Goal: Check status: Check status

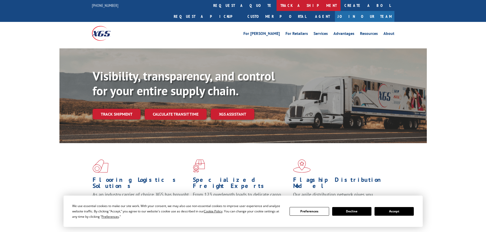
click at [277, 6] on link "track a shipment" at bounding box center [309, 5] width 64 height 11
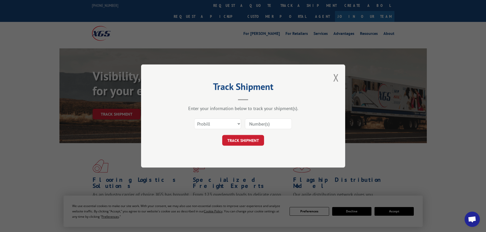
click at [259, 123] on input at bounding box center [268, 124] width 47 height 11
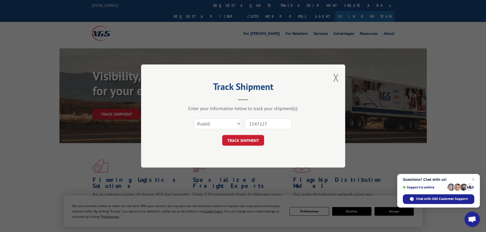
type input "15472275"
click button "TRACK SHIPMENT" at bounding box center [243, 140] width 42 height 11
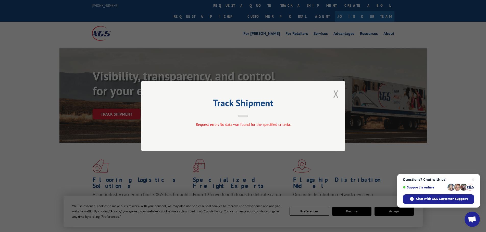
click at [335, 94] on button "Close modal" at bounding box center [336, 94] width 6 height 14
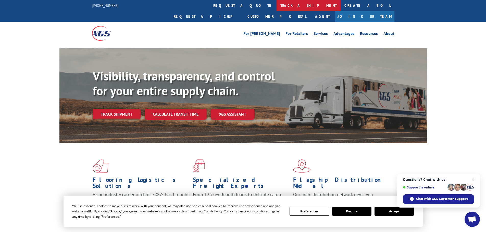
click at [277, 6] on link "track a shipment" at bounding box center [309, 5] width 64 height 11
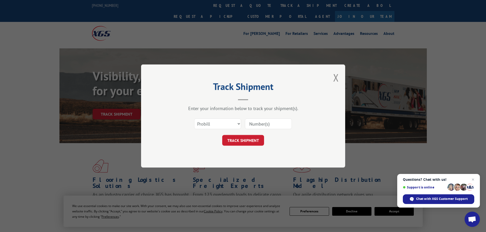
click at [258, 124] on input at bounding box center [268, 124] width 47 height 11
type input "15472275"
click at [249, 141] on button "TRACK SHIPMENT" at bounding box center [243, 140] width 42 height 11
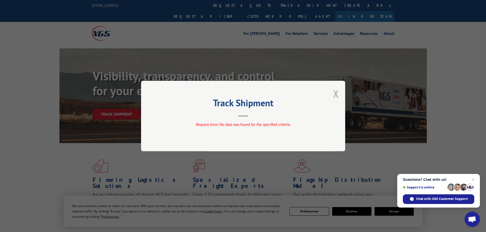
click at [335, 93] on button "Close modal" at bounding box center [336, 94] width 6 height 14
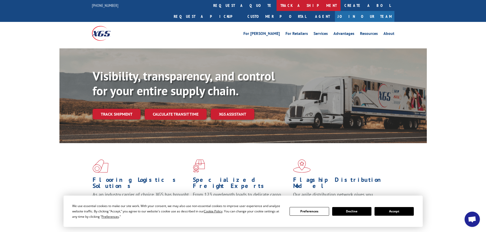
click at [277, 5] on link "track a shipment" at bounding box center [309, 5] width 64 height 11
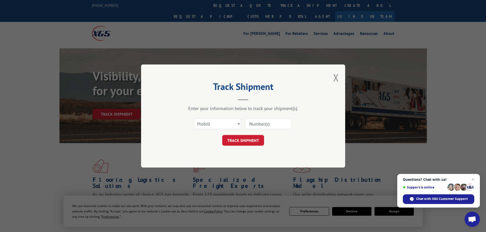
click at [252, 125] on input at bounding box center [268, 124] width 47 height 11
paste input "LTL1011249"
type input "LTL1011249"
click at [241, 140] on button "TRACK SHIPMENT" at bounding box center [243, 140] width 42 height 11
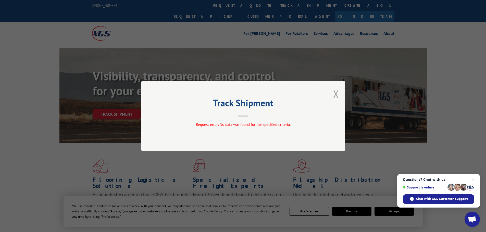
click at [336, 92] on button "Close modal" at bounding box center [336, 94] width 6 height 14
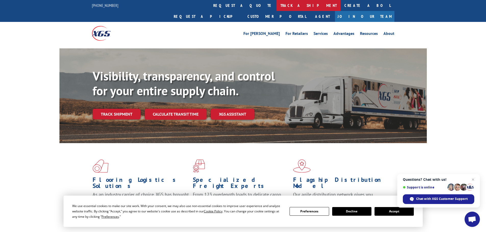
click at [277, 8] on link "track a shipment" at bounding box center [309, 5] width 64 height 11
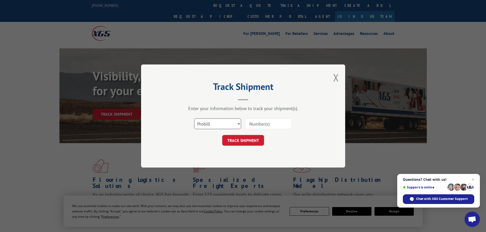
click at [217, 124] on select "Select category... Probill BOL PO" at bounding box center [217, 124] width 47 height 11
select select "bol"
click at [194, 119] on select "Select category... Probill BOL PO" at bounding box center [217, 124] width 47 height 11
click at [250, 123] on input at bounding box center [268, 124] width 47 height 11
paste input "15472275"
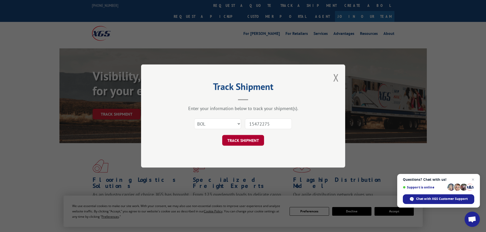
type input "15472275"
click at [249, 143] on button "TRACK SHIPMENT" at bounding box center [243, 140] width 42 height 11
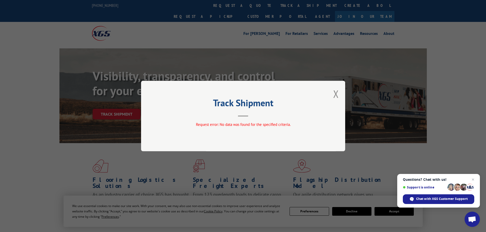
click at [337, 95] on button "Close modal" at bounding box center [336, 94] width 6 height 14
